Goal: Transaction & Acquisition: Download file/media

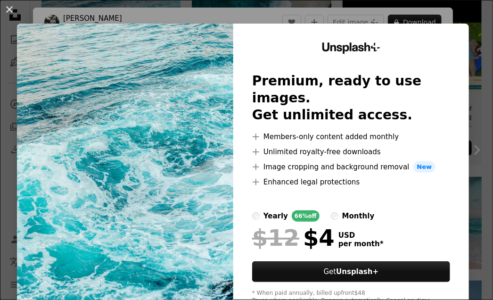
scroll to position [189, 0]
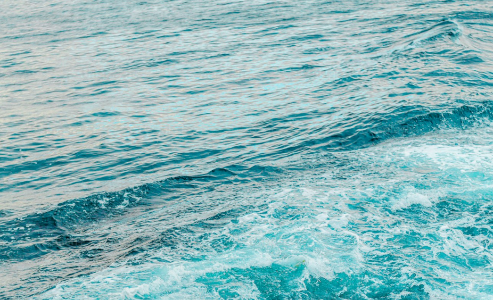
scroll to position [212, 0]
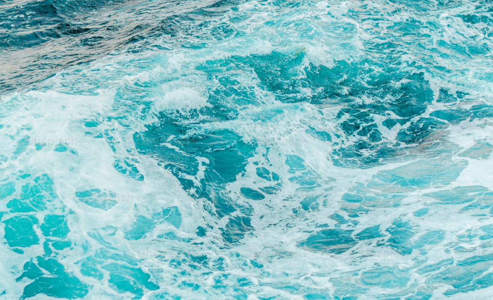
drag, startPoint x: 207, startPoint y: 107, endPoint x: 57, endPoint y: 93, distance: 151.5
click at [147, 123] on img "Zoom out on this image" at bounding box center [247, 160] width 494 height 746
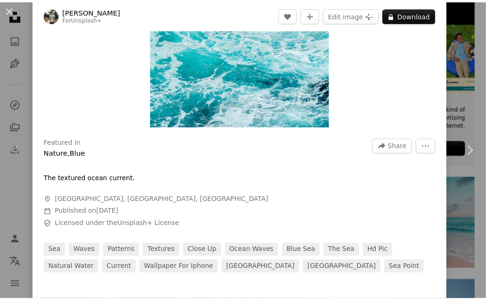
scroll to position [41, 0]
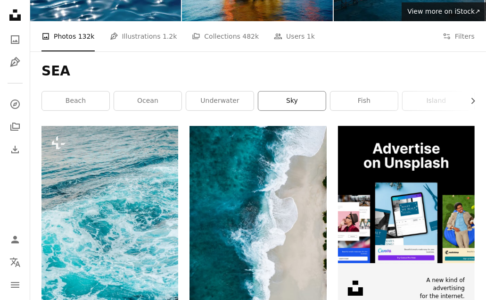
scroll to position [94, 0]
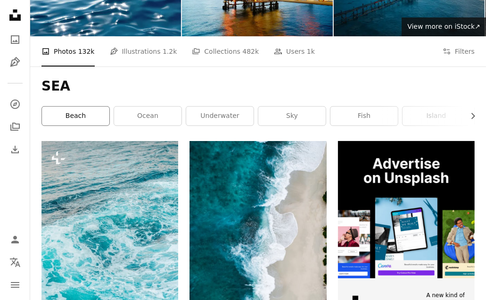
click at [72, 116] on link "beach" at bounding box center [75, 116] width 67 height 19
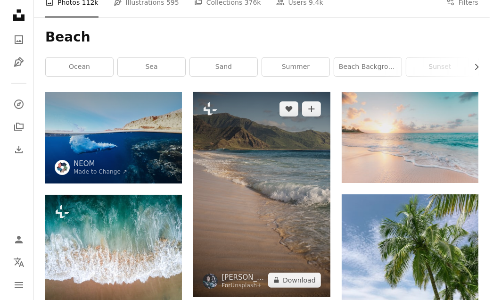
scroll to position [47, 0]
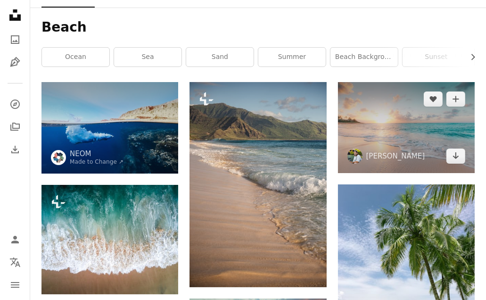
click at [402, 111] on img at bounding box center [406, 127] width 137 height 91
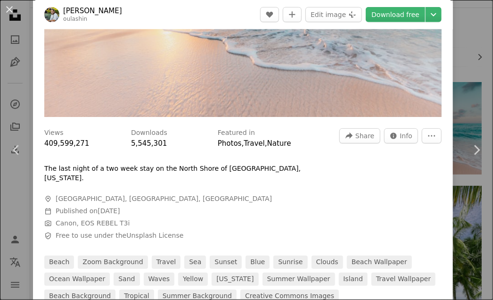
scroll to position [141, 0]
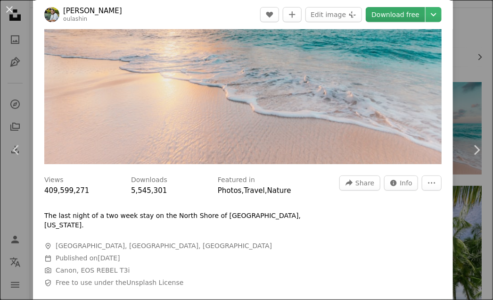
click at [383, 10] on link "Download free" at bounding box center [395, 14] width 59 height 15
